Goal: Book appointment/travel/reservation

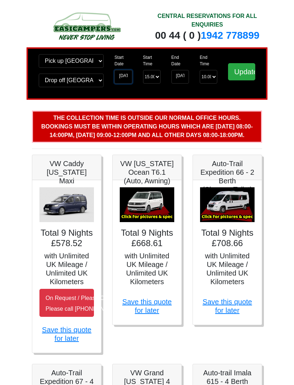
click at [121, 80] on input "[DATE]" at bounding box center [123, 77] width 18 height 14
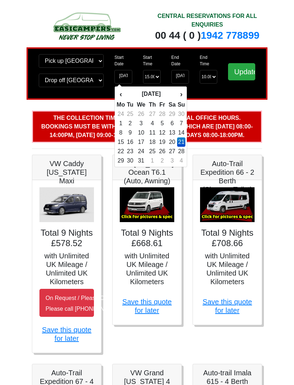
click at [122, 151] on td "22" at bounding box center [120, 151] width 9 height 9
type input "[DATE]"
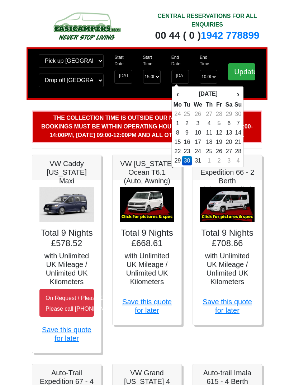
click at [175, 160] on td "29" at bounding box center [177, 160] width 9 height 9
type input "[DATE]"
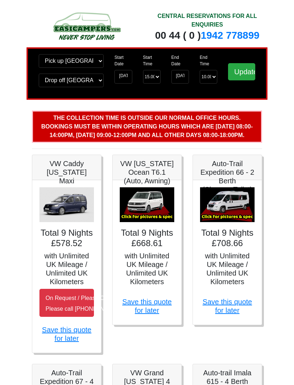
click at [244, 72] on input "Update" at bounding box center [241, 71] width 27 height 17
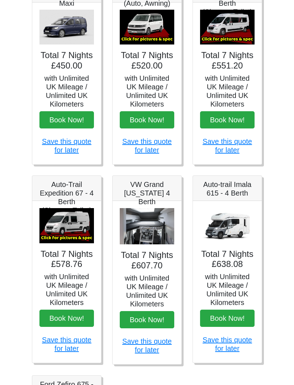
scroll to position [133, 0]
click at [79, 262] on h4 "Total 7 Nights £578.76" at bounding box center [66, 259] width 55 height 21
click at [76, 187] on h5 "Auto-Trail Expedition 67 - 4 Berth (Shower+Toilet)" at bounding box center [66, 197] width 55 height 34
click at [65, 235] on img at bounding box center [66, 225] width 55 height 35
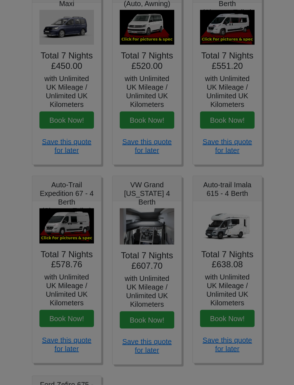
scroll to position [133, 0]
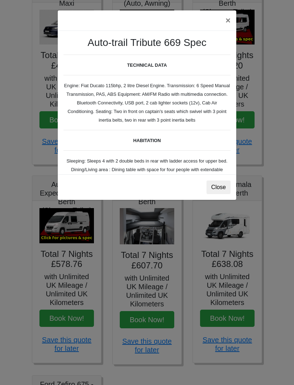
click at [72, 247] on div "× Auto-trail Tribute 669 Spec TECHNICAL DATA Engine: Fiat Ducato 115bhp, 2 litr…" at bounding box center [147, 192] width 294 height 385
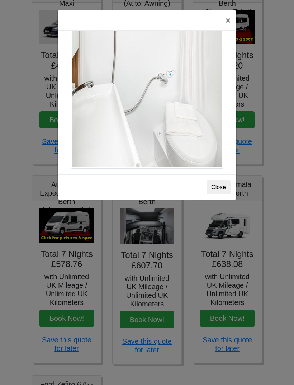
scroll to position [987, 0]
click at [225, 187] on button "Close" at bounding box center [219, 187] width 24 height 14
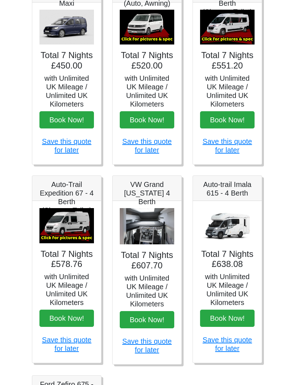
click at [153, 227] on img at bounding box center [147, 226] width 55 height 36
click at [154, 220] on img at bounding box center [147, 226] width 55 height 36
click at [159, 235] on img at bounding box center [147, 226] width 55 height 36
click at [153, 192] on h5 "VW Grand [US_STATE] 4 Berth" at bounding box center [147, 193] width 55 height 26
click at [155, 231] on img at bounding box center [147, 226] width 55 height 36
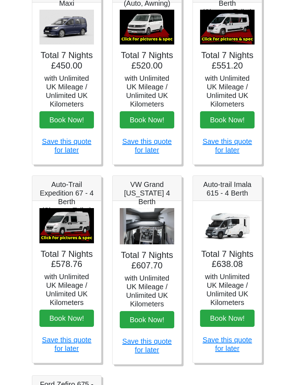
click at [143, 230] on img at bounding box center [147, 226] width 55 height 36
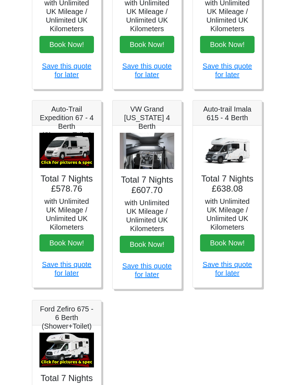
click at [151, 162] on img at bounding box center [147, 151] width 55 height 36
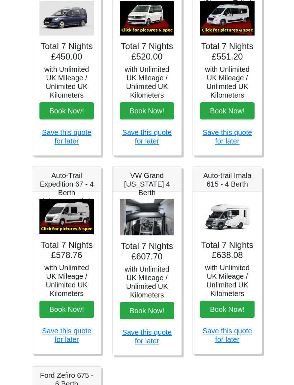
scroll to position [0, 0]
